Goal: Obtain resource: Download file/media

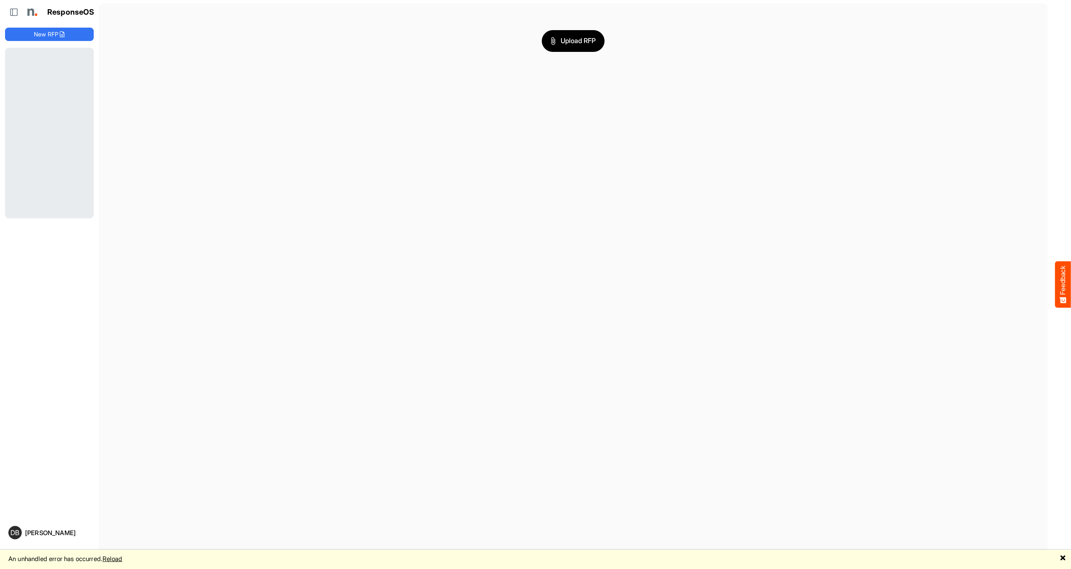
click at [114, 556] on link "Reload" at bounding box center [113, 559] width 20 height 8
click at [122, 560] on link "Reload" at bounding box center [113, 559] width 20 height 8
click at [118, 561] on link "Reload" at bounding box center [113, 559] width 20 height 8
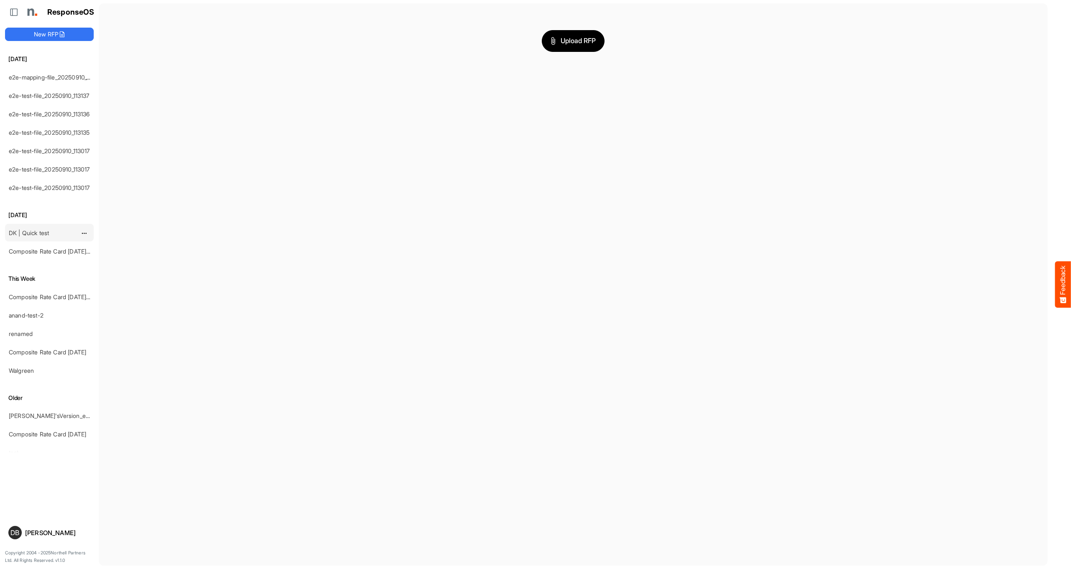
click at [52, 231] on div "DK | Quick test" at bounding box center [42, 232] width 74 height 17
click at [38, 235] on link "DK | Quick test" at bounding box center [29, 232] width 40 height 7
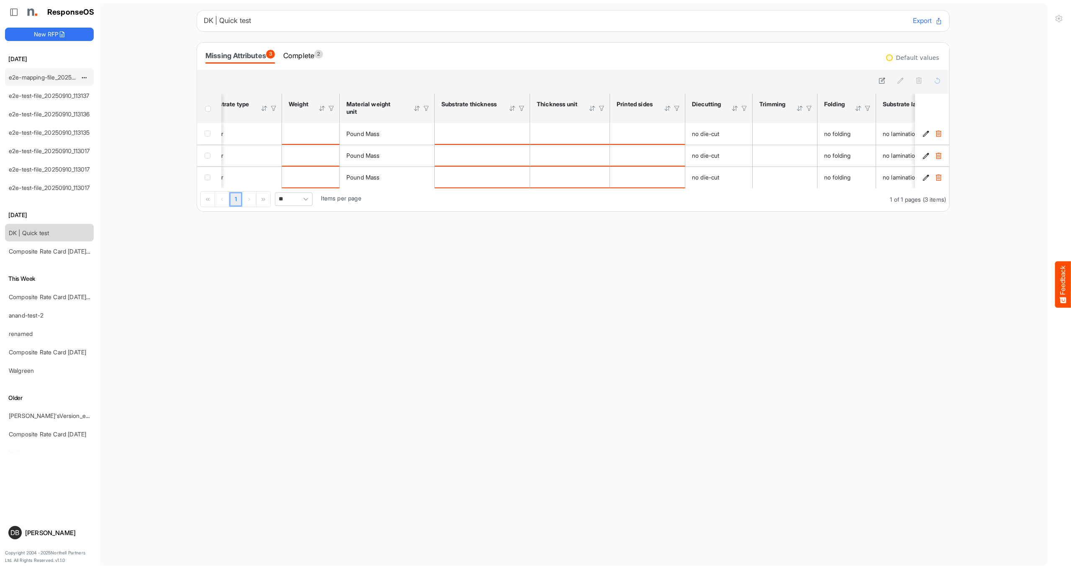
click at [75, 75] on div "e2e-mapping-file_20250910_113209" at bounding box center [42, 77] width 74 height 17
click at [60, 76] on link "e2e-mapping-file_20250910_113209" at bounding box center [57, 77] width 96 height 7
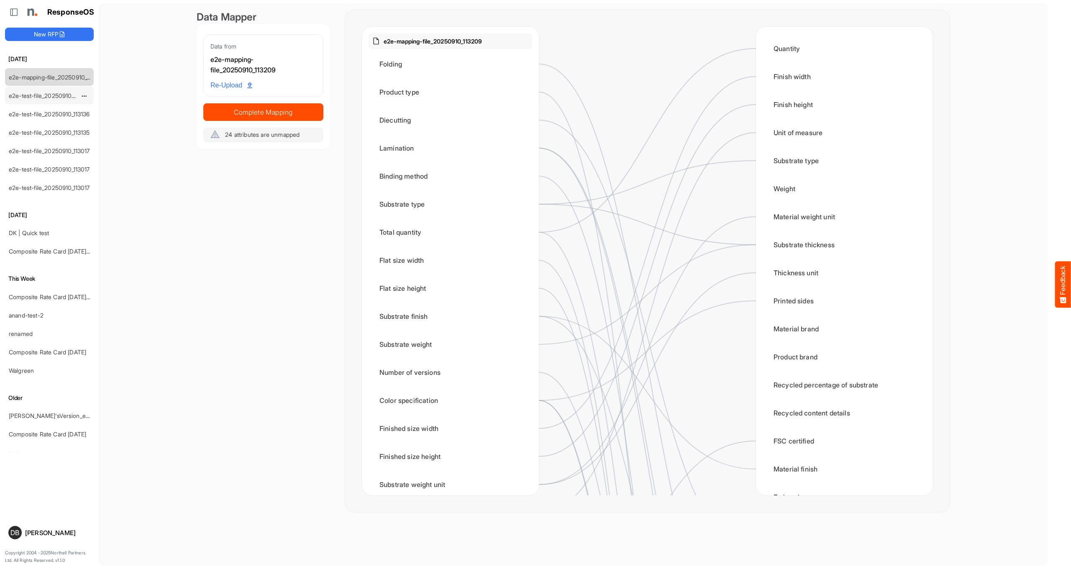
click at [64, 92] on link "e2e-test-file_20250910_113137" at bounding box center [49, 95] width 81 height 7
